Goal: Task Accomplishment & Management: Complete application form

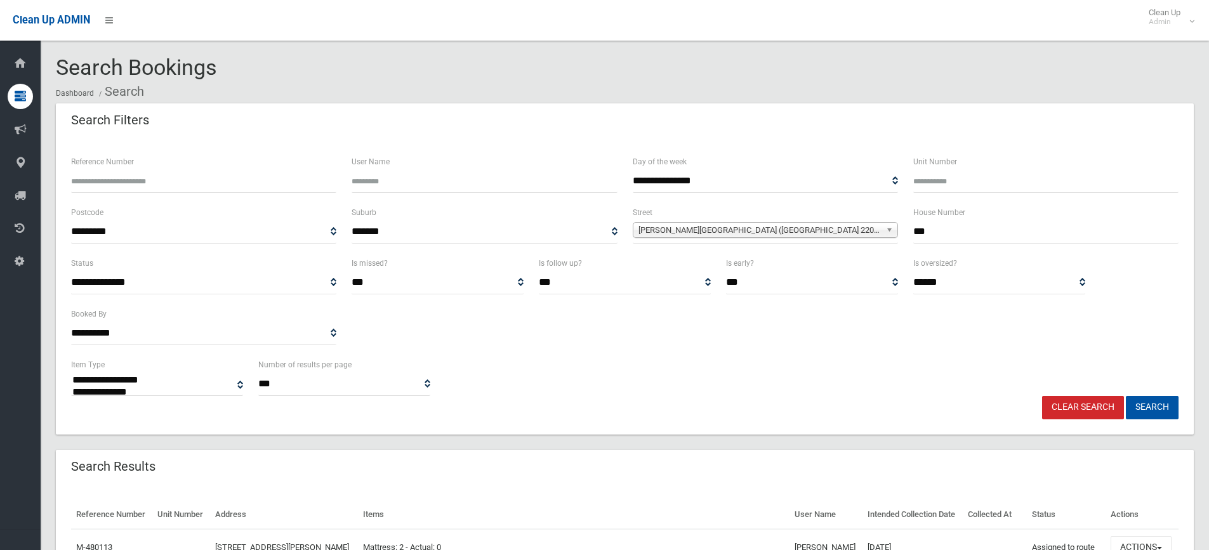
select select
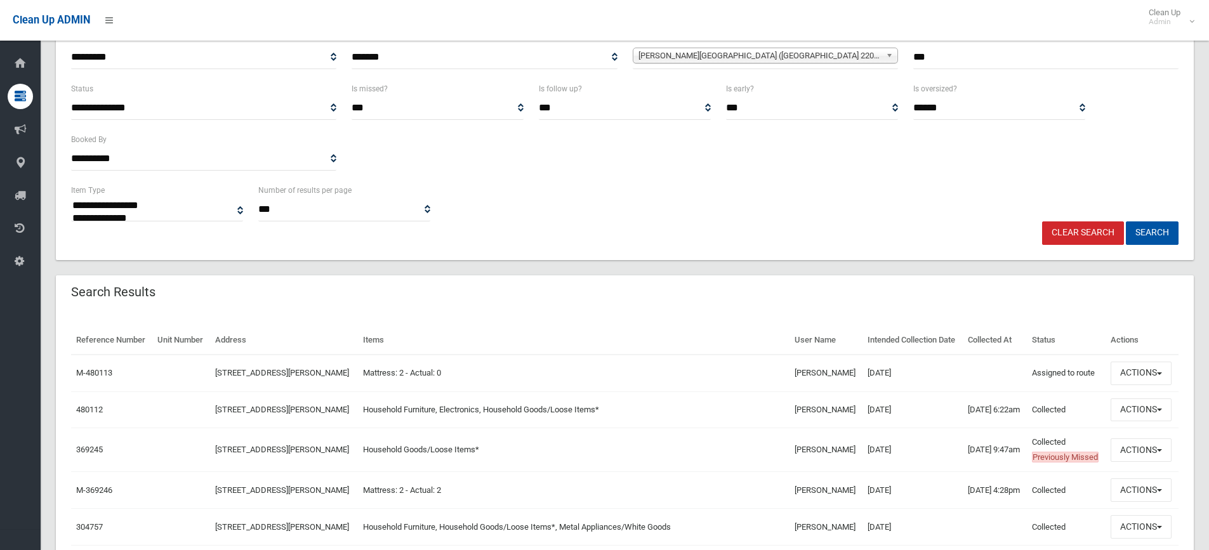
scroll to position [124, 0]
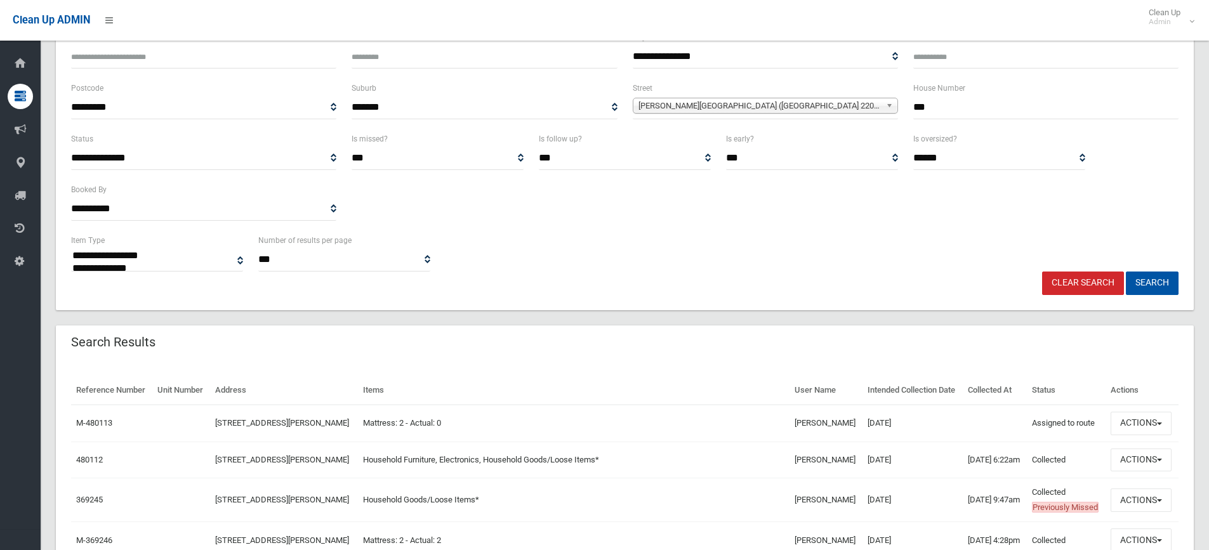
click at [1104, 287] on link "Clear Search" at bounding box center [1083, 283] width 82 height 23
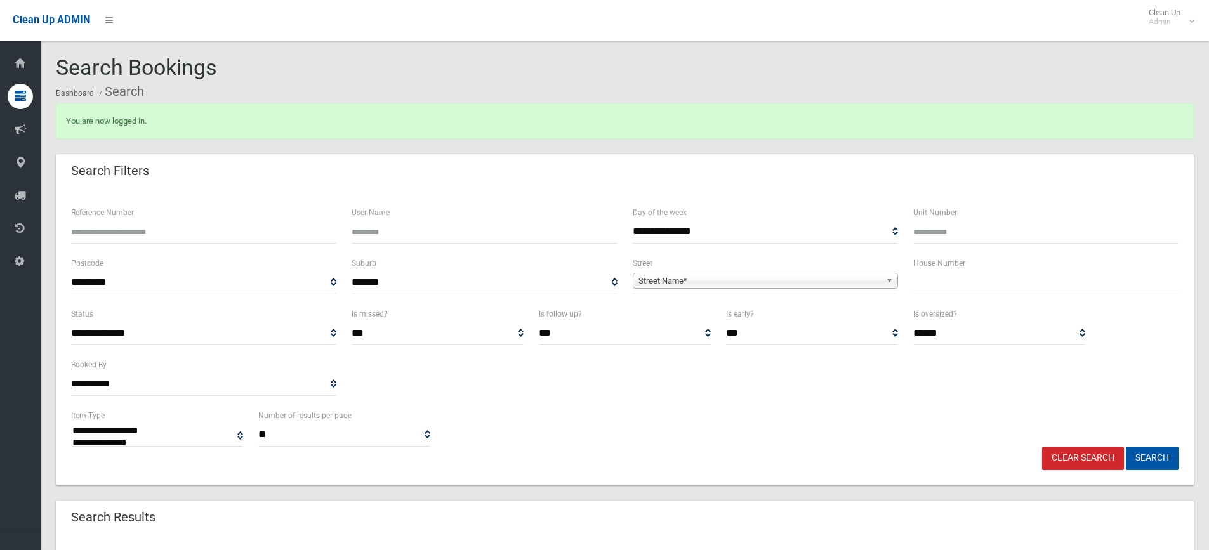
select select
drag, startPoint x: 947, startPoint y: 279, endPoint x: 950, endPoint y: 271, distance: 8.3
click at [948, 279] on input "text" at bounding box center [1045, 282] width 265 height 23
type input "**"
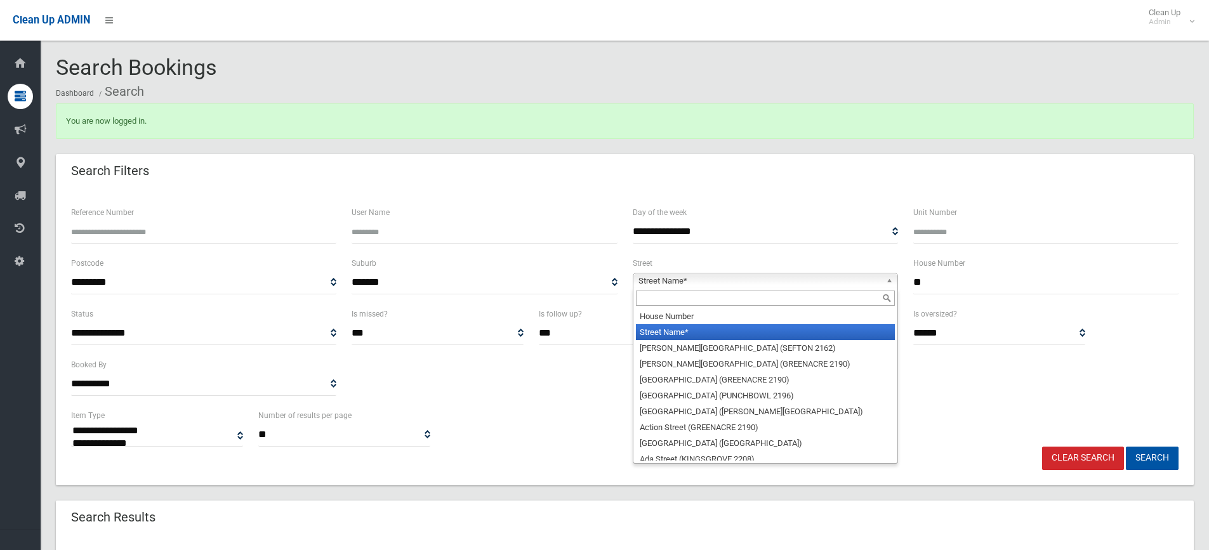
click at [889, 276] on b at bounding box center [891, 281] width 11 height 15
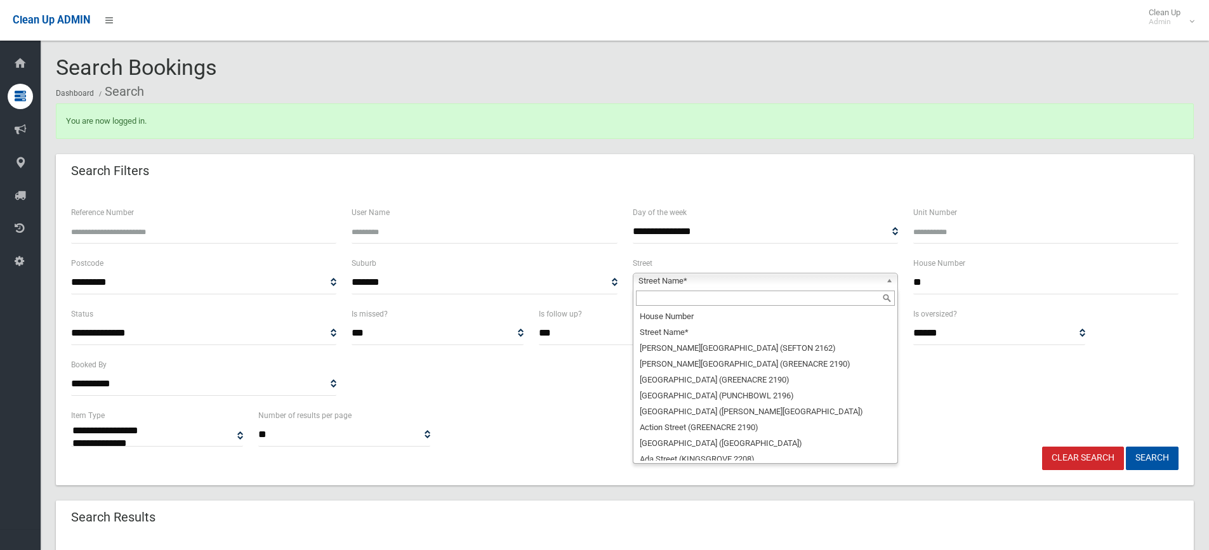
click at [828, 301] on input "text" at bounding box center [765, 298] width 259 height 15
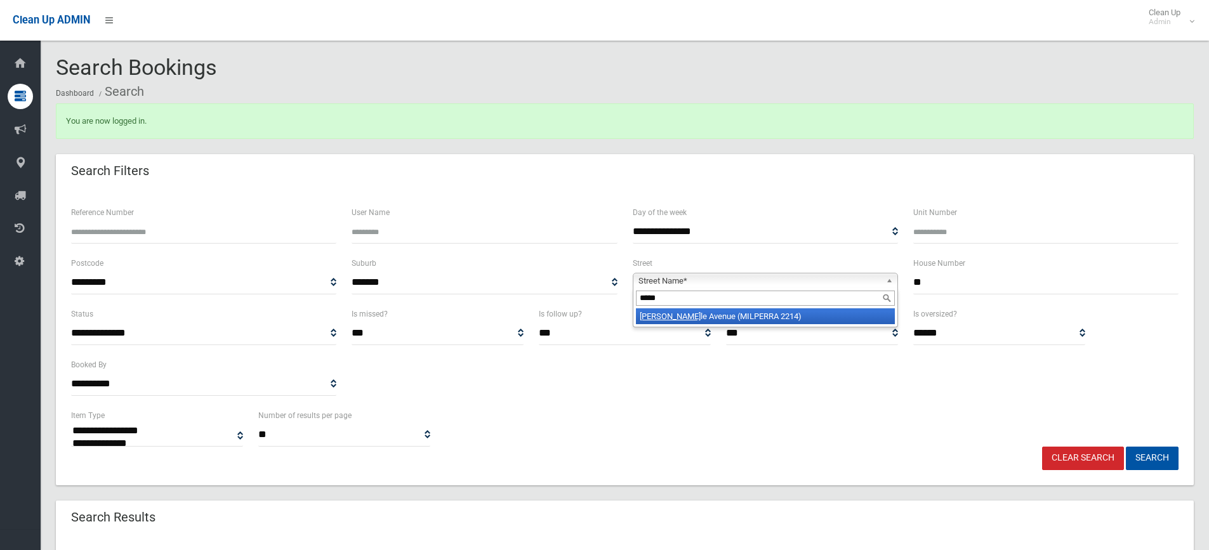
type input "*****"
click at [815, 317] on li "Whitt le Avenue (MILPERRA 2214)" at bounding box center [765, 316] width 259 height 16
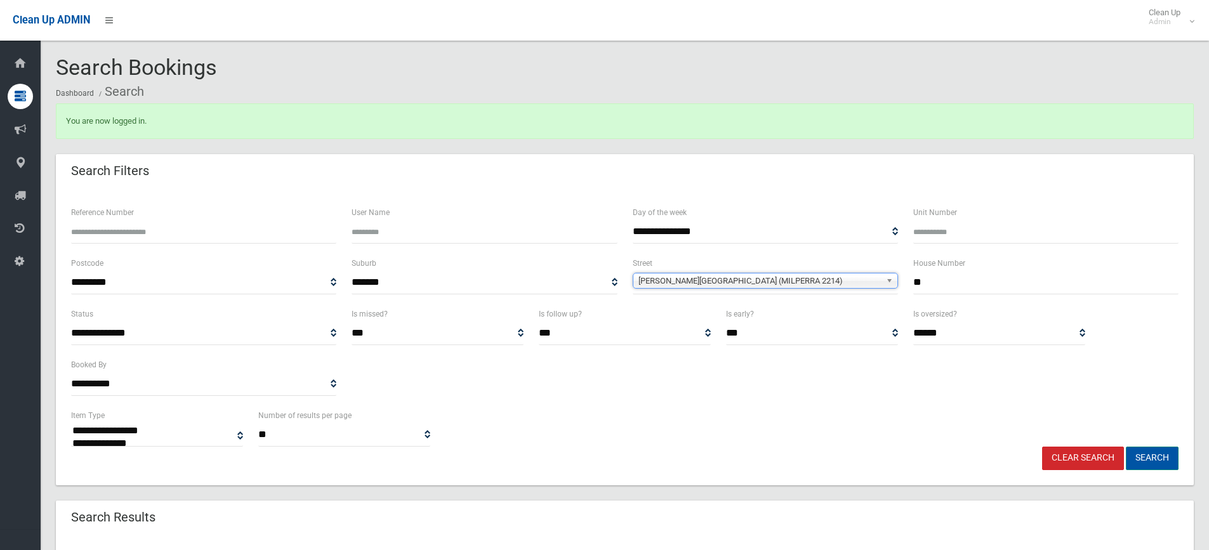
click at [1161, 456] on button "Search" at bounding box center [1152, 458] width 53 height 23
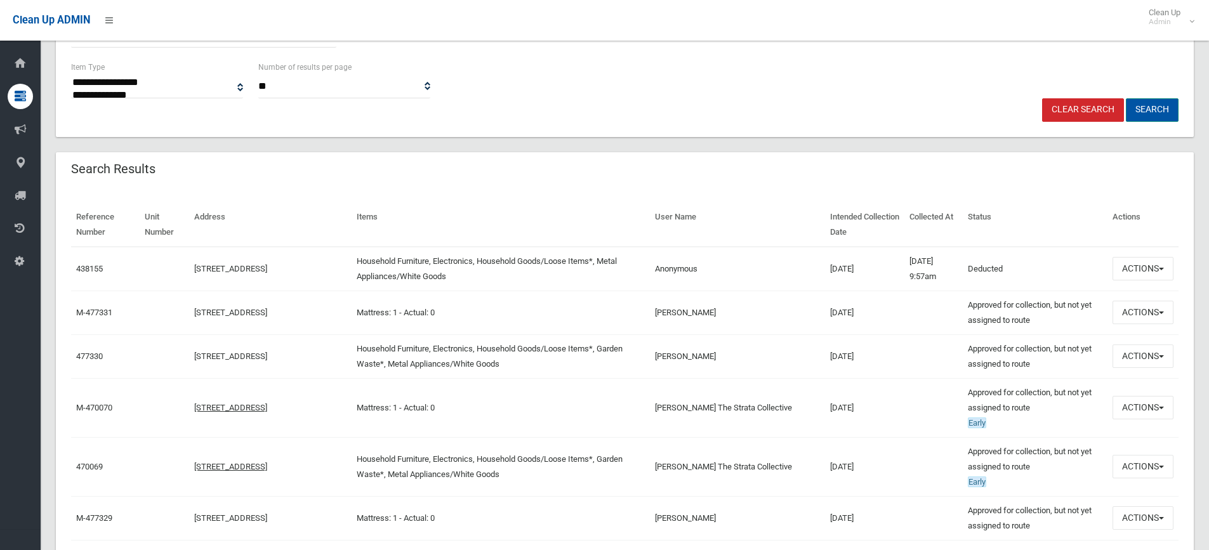
scroll to position [355, 0]
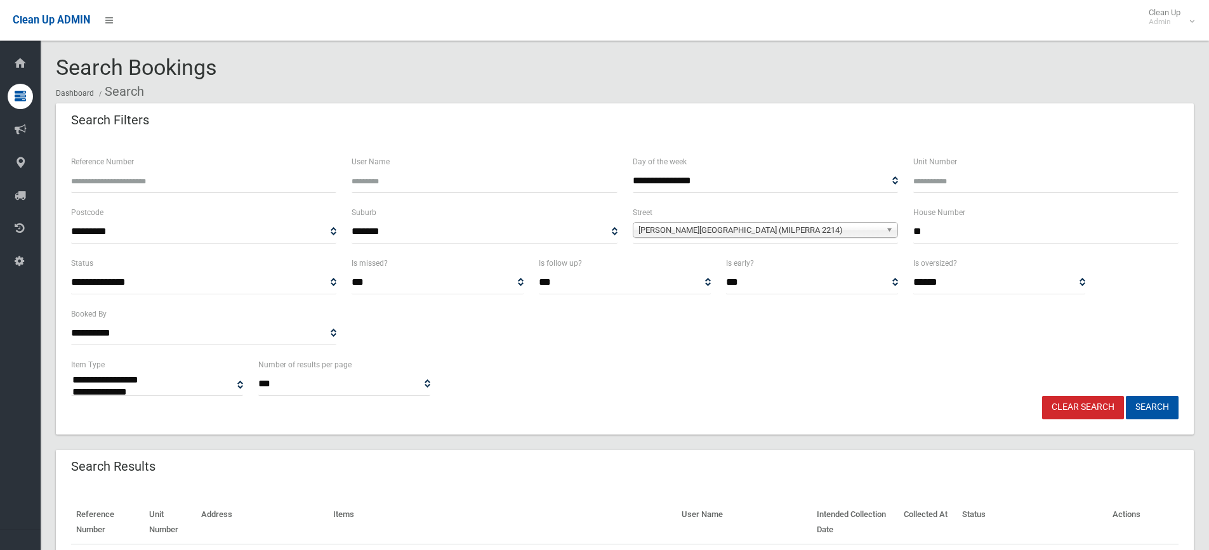
select select
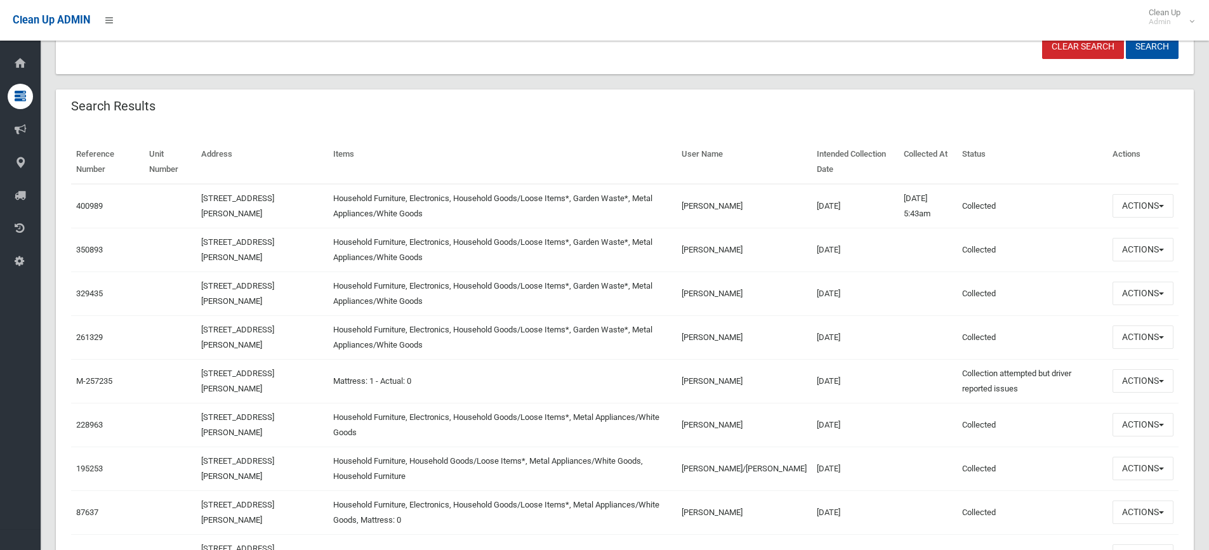
scroll to position [378, 0]
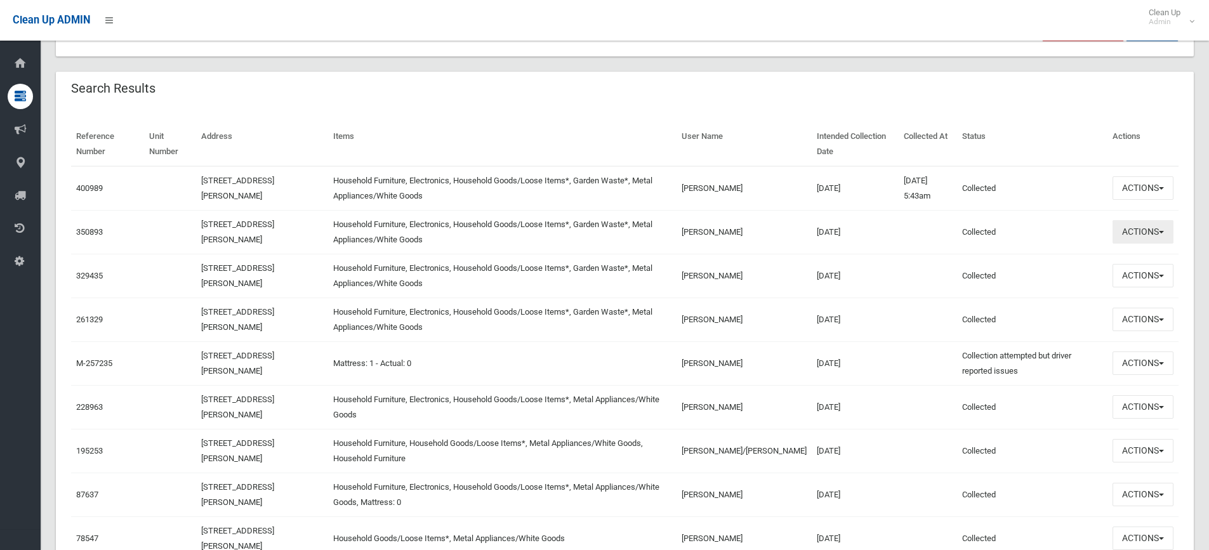
click at [1159, 227] on button "Actions" at bounding box center [1143, 231] width 61 height 23
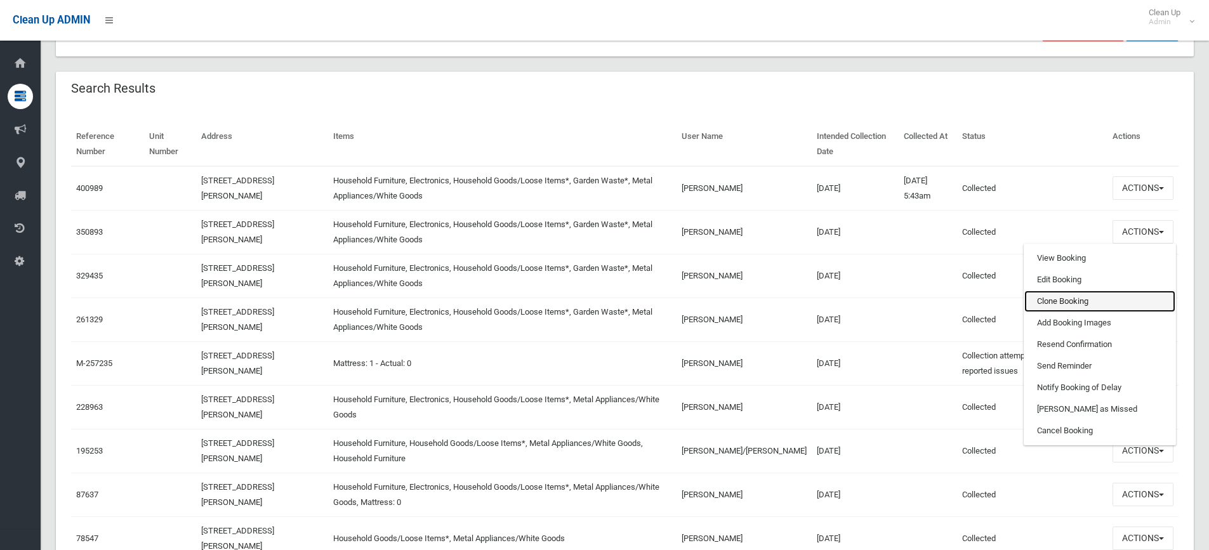
click at [1107, 296] on link "Clone Booking" at bounding box center [1099, 302] width 151 height 22
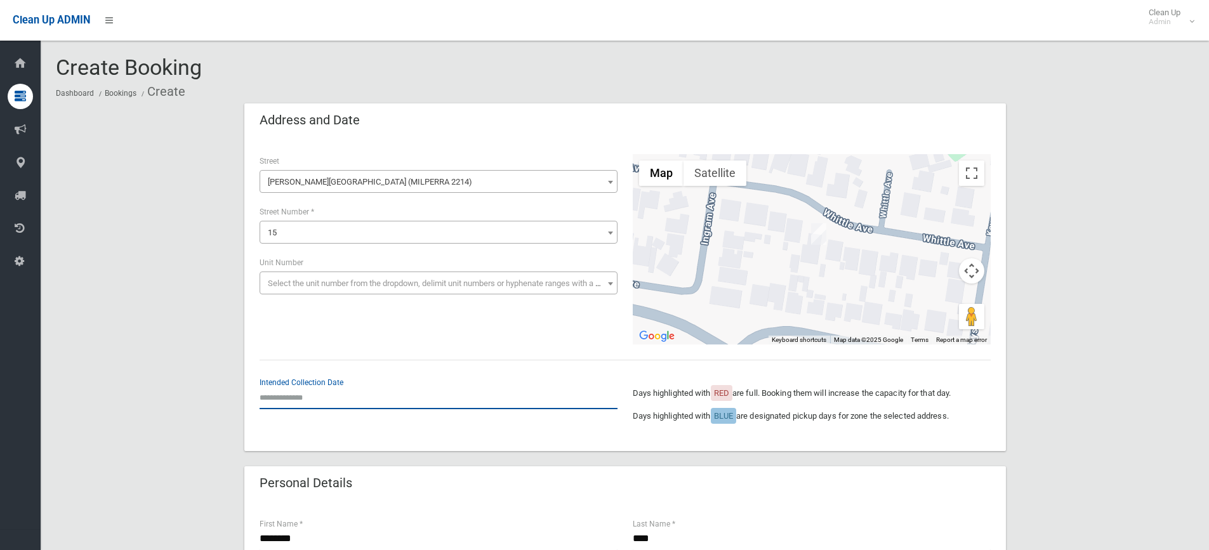
click at [292, 397] on input "text" at bounding box center [439, 397] width 358 height 23
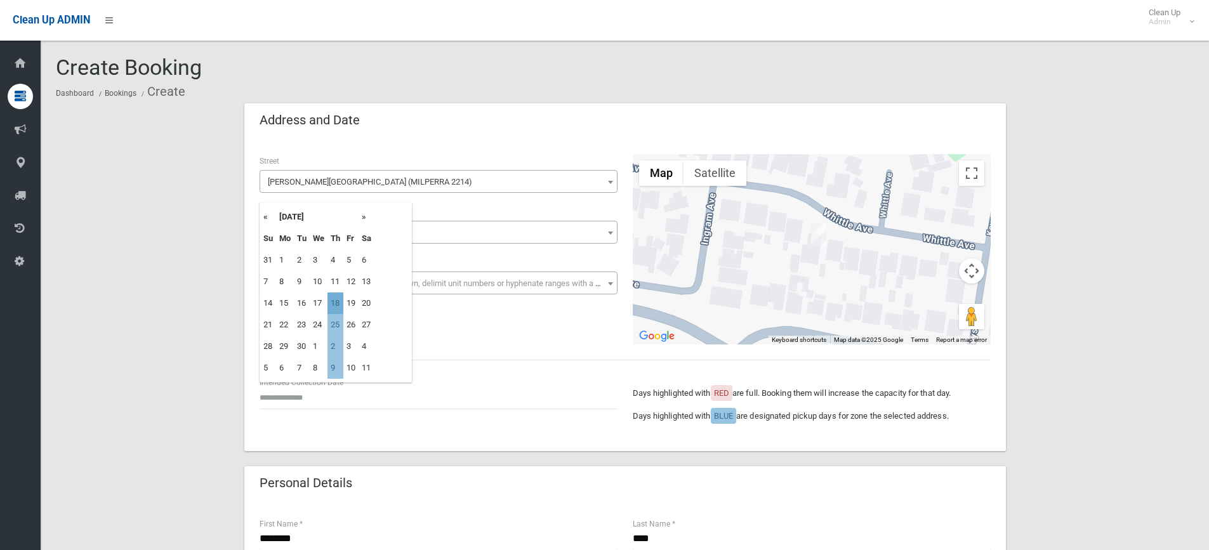
click at [341, 301] on td "18" at bounding box center [335, 304] width 16 height 22
type input "**********"
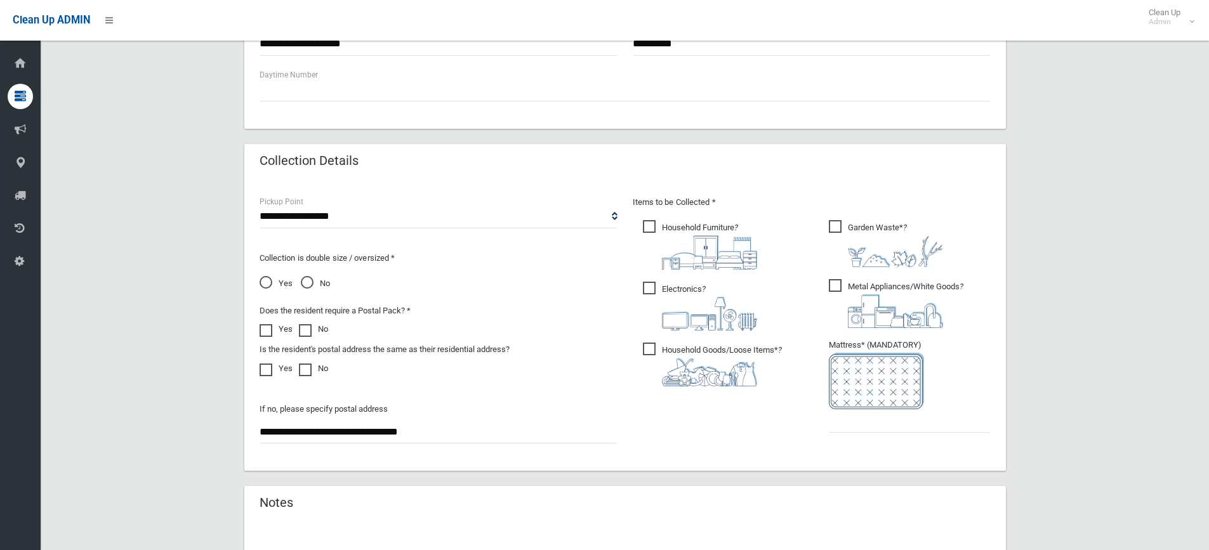
scroll to position [555, 0]
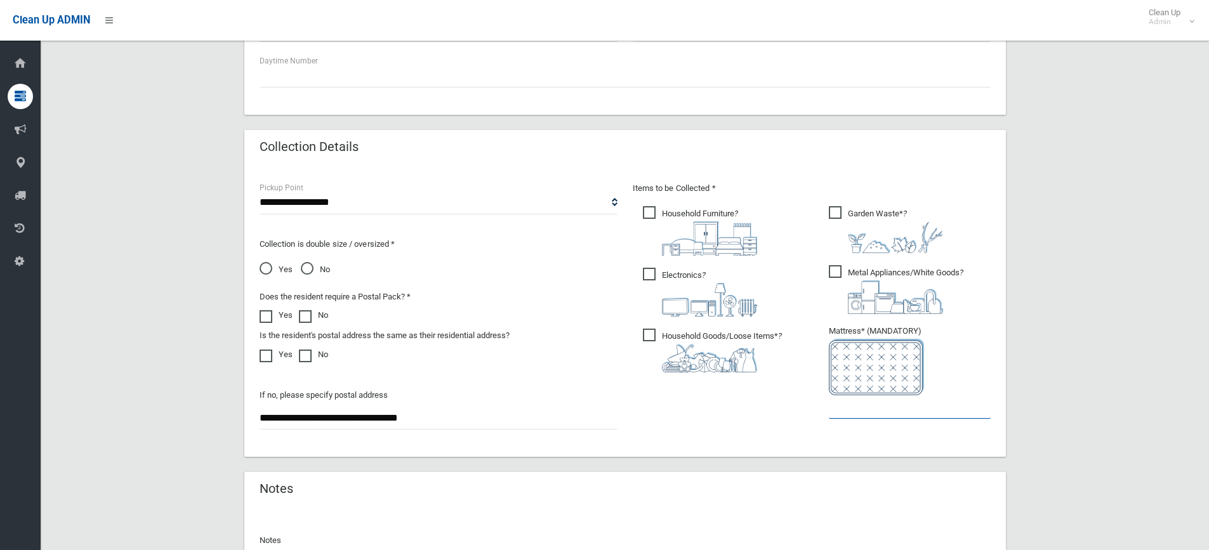
click at [852, 412] on input "text" at bounding box center [910, 406] width 162 height 23
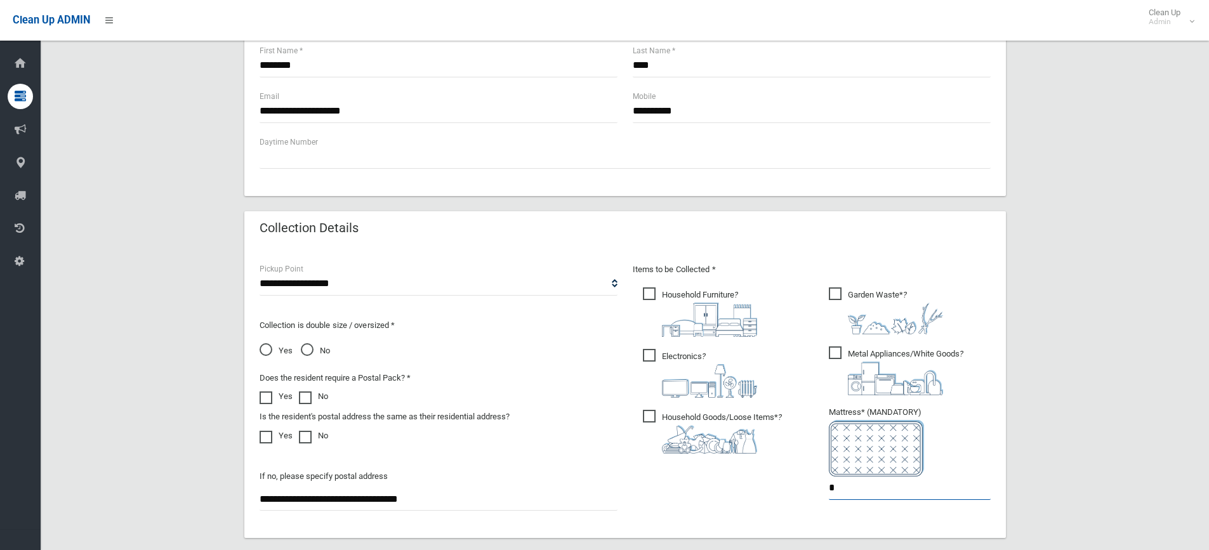
scroll to position [452, 0]
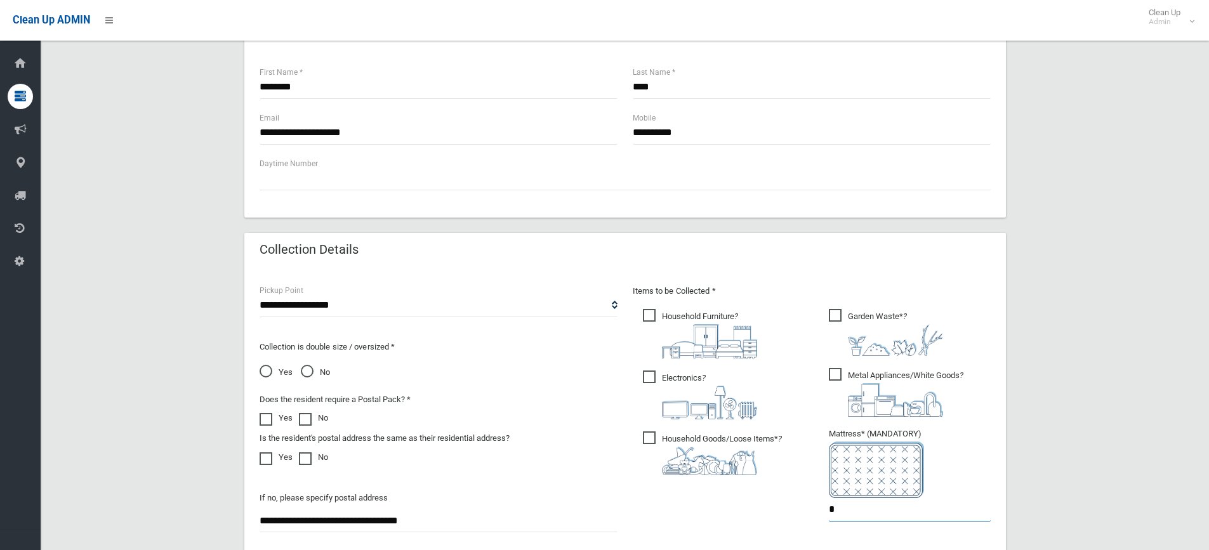
type input "*"
click at [699, 132] on input "**********" at bounding box center [812, 132] width 358 height 23
type input "*"
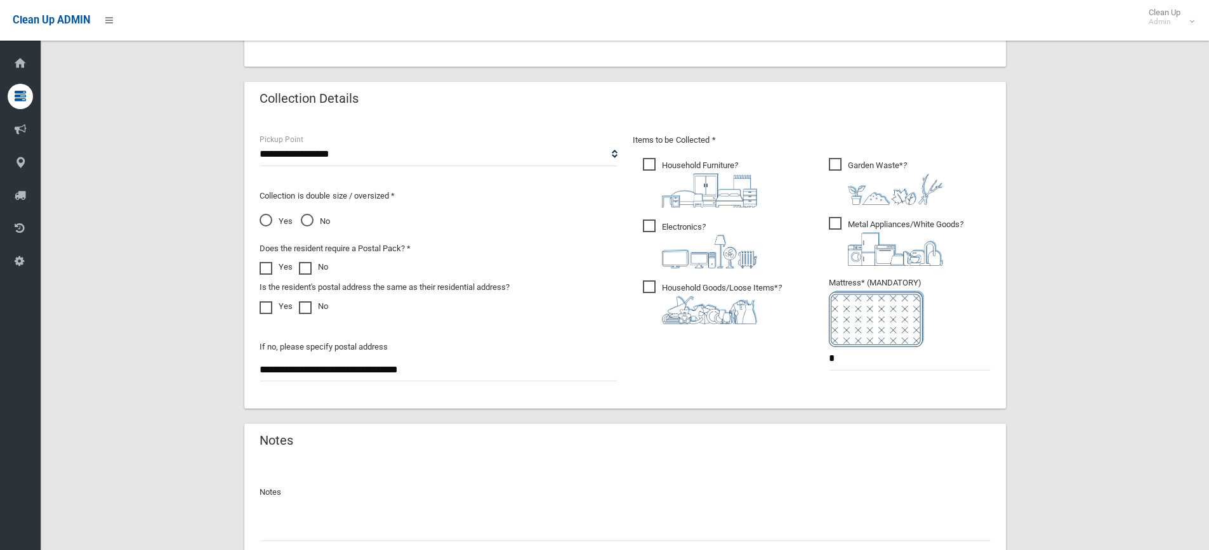
scroll to position [706, 0]
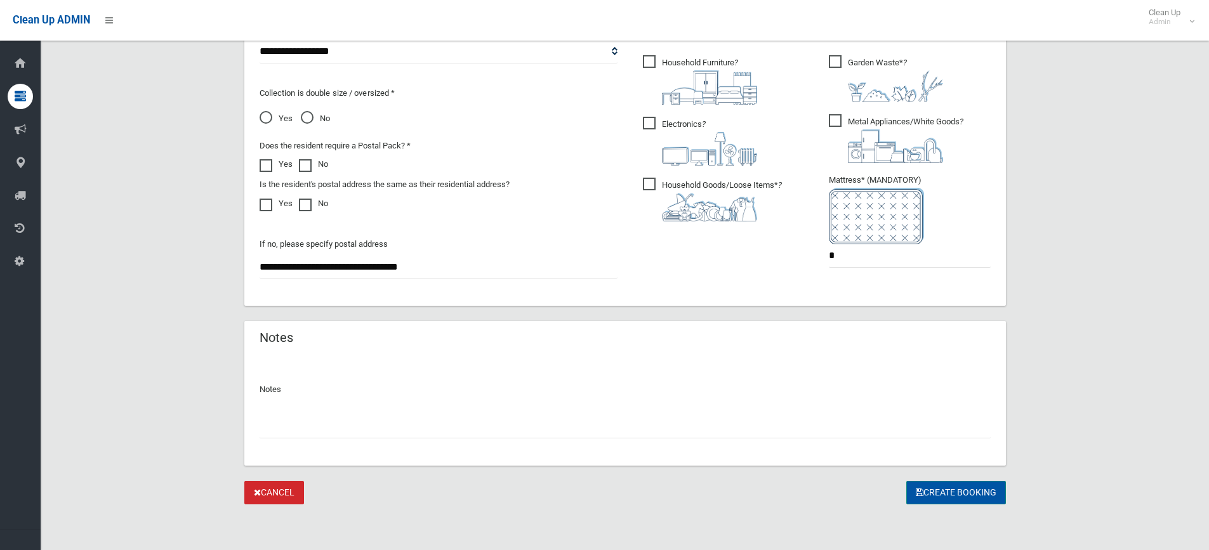
type input "**********"
click at [941, 491] on button "Create Booking" at bounding box center [956, 492] width 100 height 23
